Goal: Obtain resource: Obtain resource

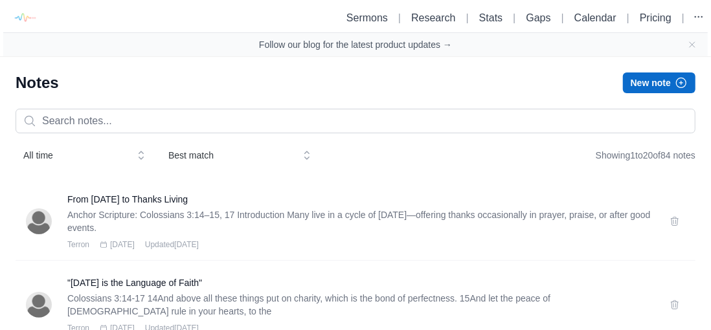
scroll to position [18, 0]
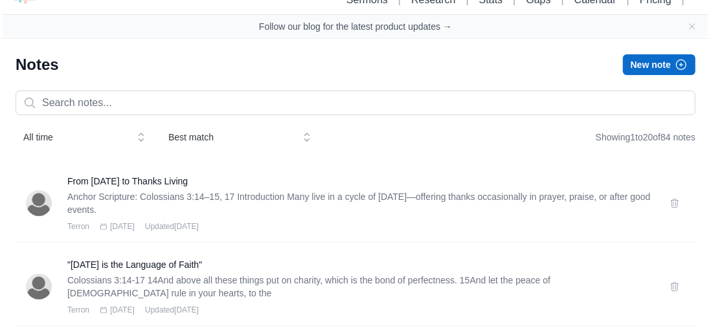
click at [111, 185] on h3 "From [DATE] to Thanks Living" at bounding box center [360, 181] width 587 height 13
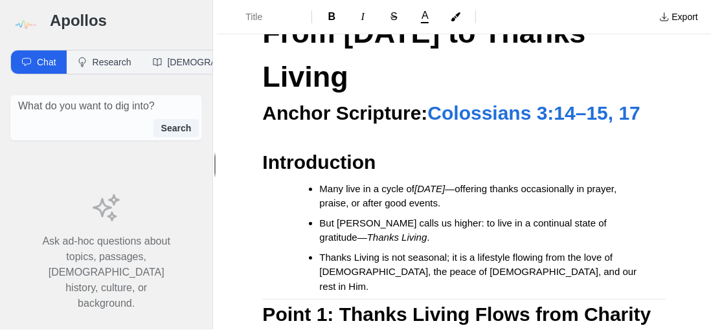
scroll to position [59, 0]
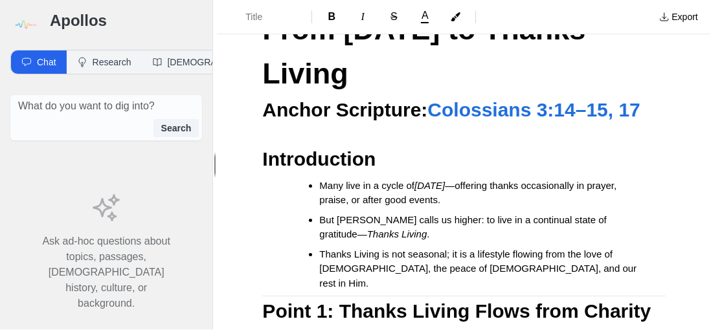
click at [678, 26] on button "Export" at bounding box center [678, 16] width 54 height 21
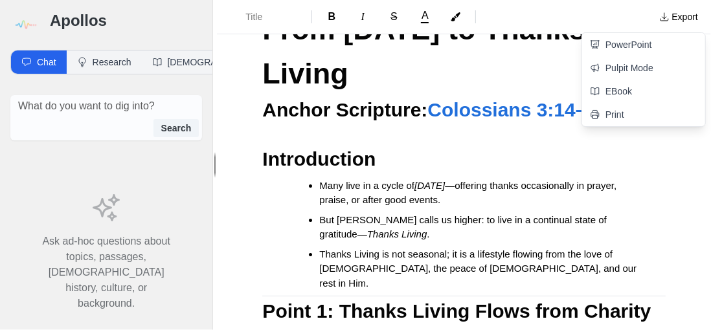
click at [642, 69] on link "Pulpit Mode" at bounding box center [643, 67] width 123 height 23
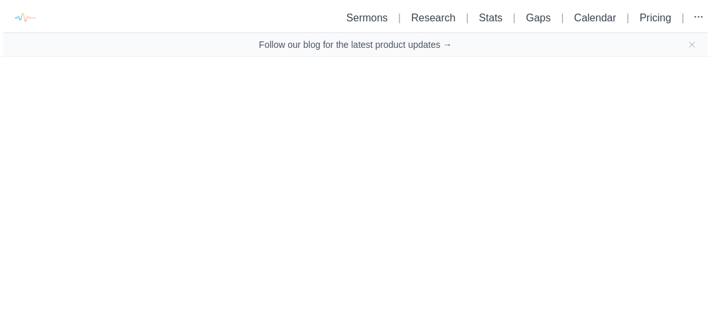
click at [693, 47] on icon "Close banner" at bounding box center [692, 44] width 10 height 10
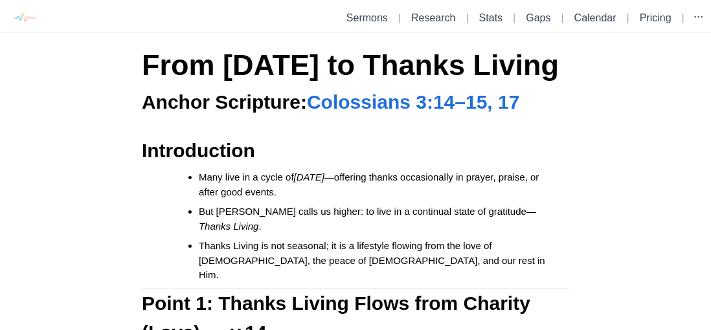
click at [426, 113] on span "Colossians 3:14–15, 17" at bounding box center [413, 101] width 213 height 21
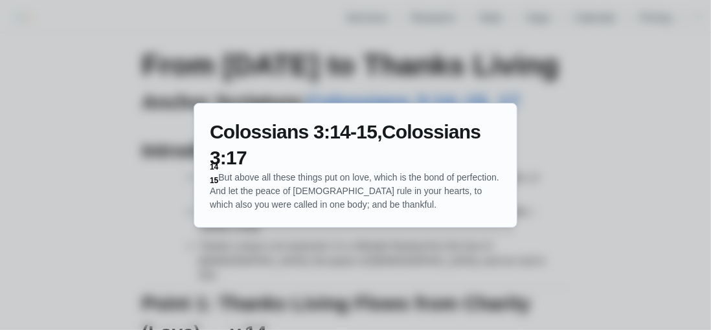
click at [592, 154] on div at bounding box center [355, 165] width 711 height 330
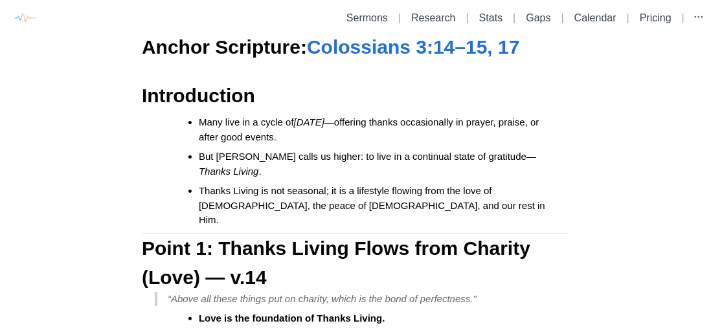
scroll to position [51, 0]
